Goal: Navigation & Orientation: Find specific page/section

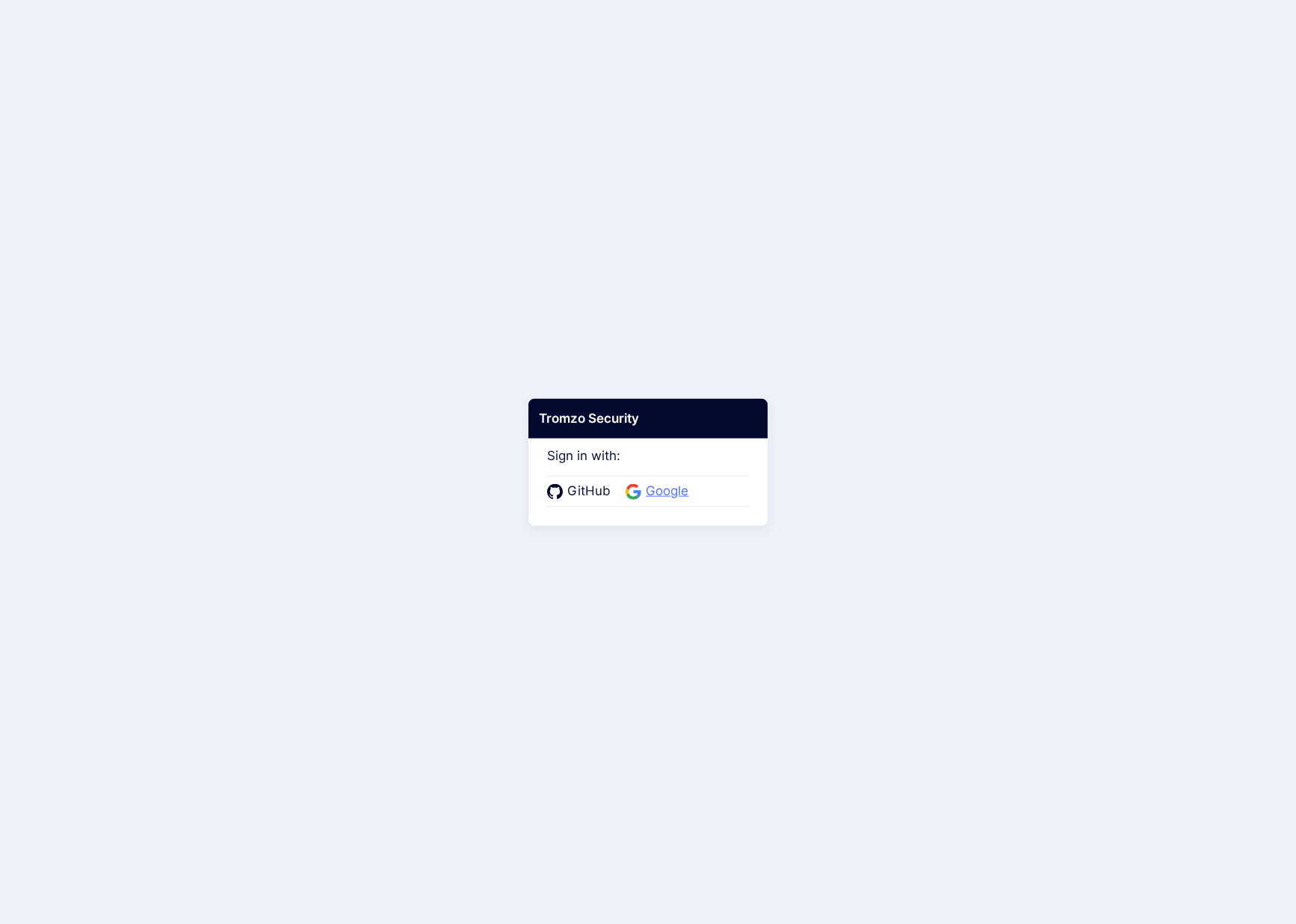
click at [677, 491] on span "Google" at bounding box center [666, 491] width 52 height 19
